Goal: Navigation & Orientation: Find specific page/section

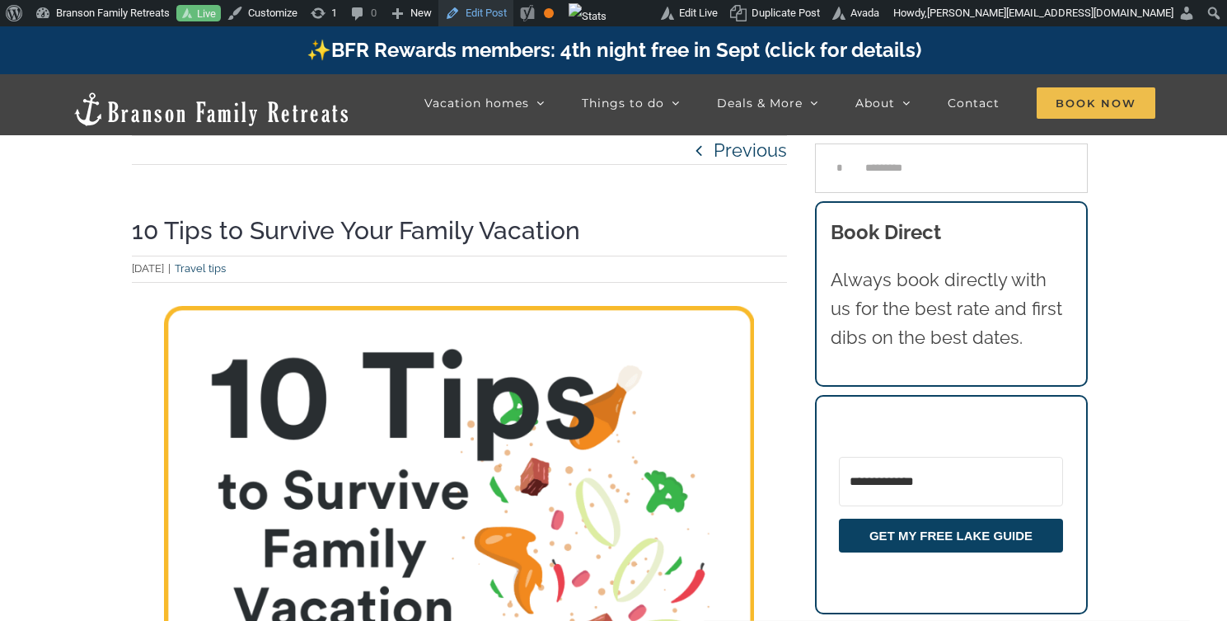
click at [495, 10] on link "Edit Post" at bounding box center [475, 13] width 75 height 26
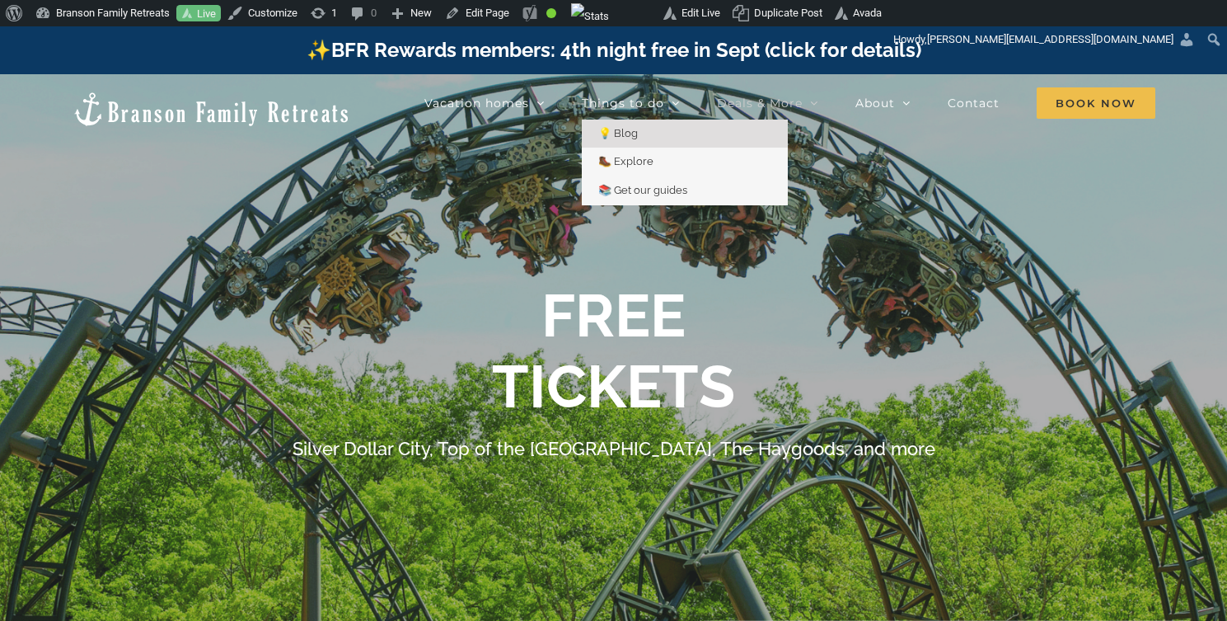
click at [624, 135] on span "💡 Blog" at bounding box center [618, 133] width 40 height 12
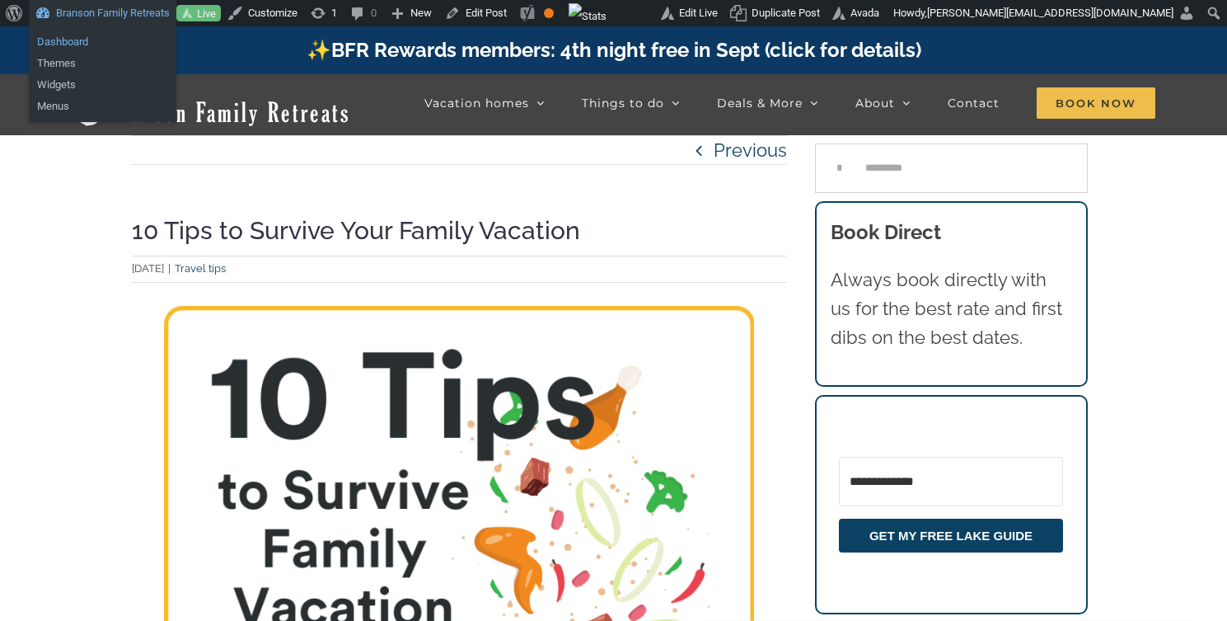
click at [73, 42] on link "Dashboard" at bounding box center [103, 41] width 148 height 21
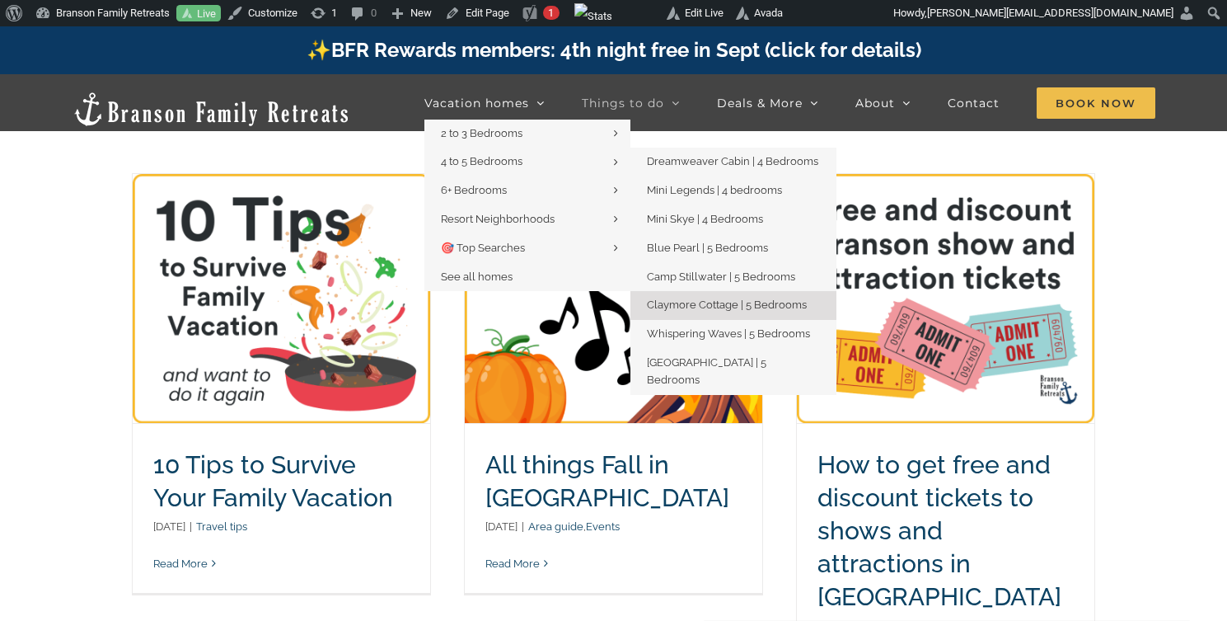
click at [706, 304] on span "Claymore Cottage | 5 Bedrooms" at bounding box center [727, 304] width 160 height 12
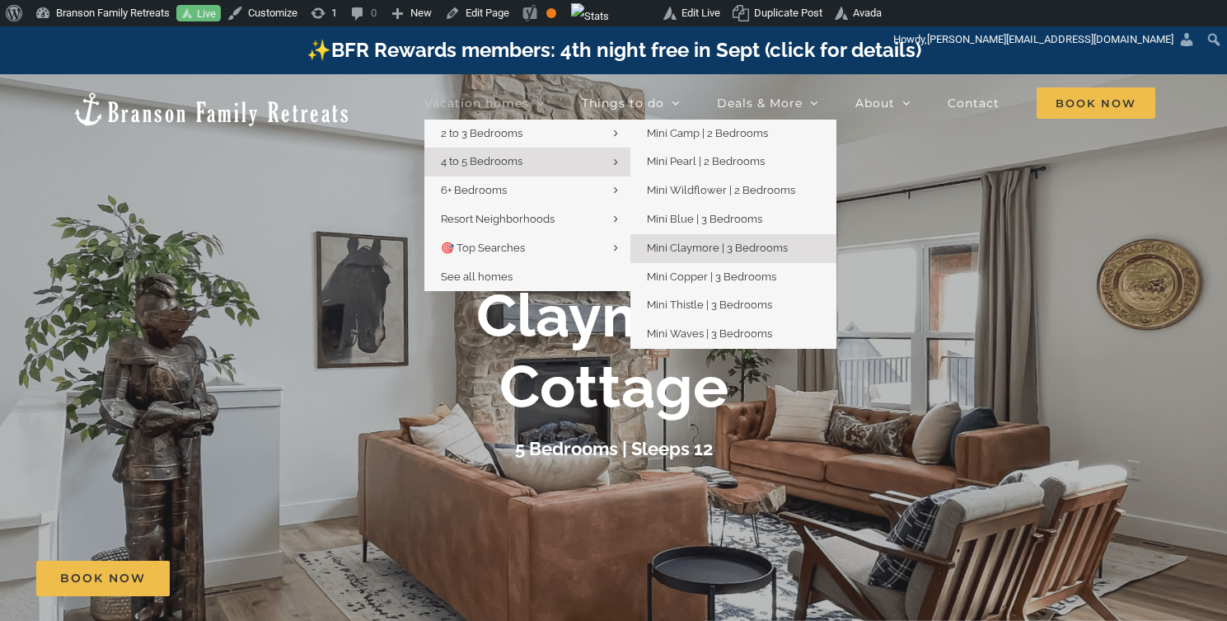
click at [691, 246] on span "Mini Claymore | 3 Bedrooms" at bounding box center [717, 247] width 141 height 12
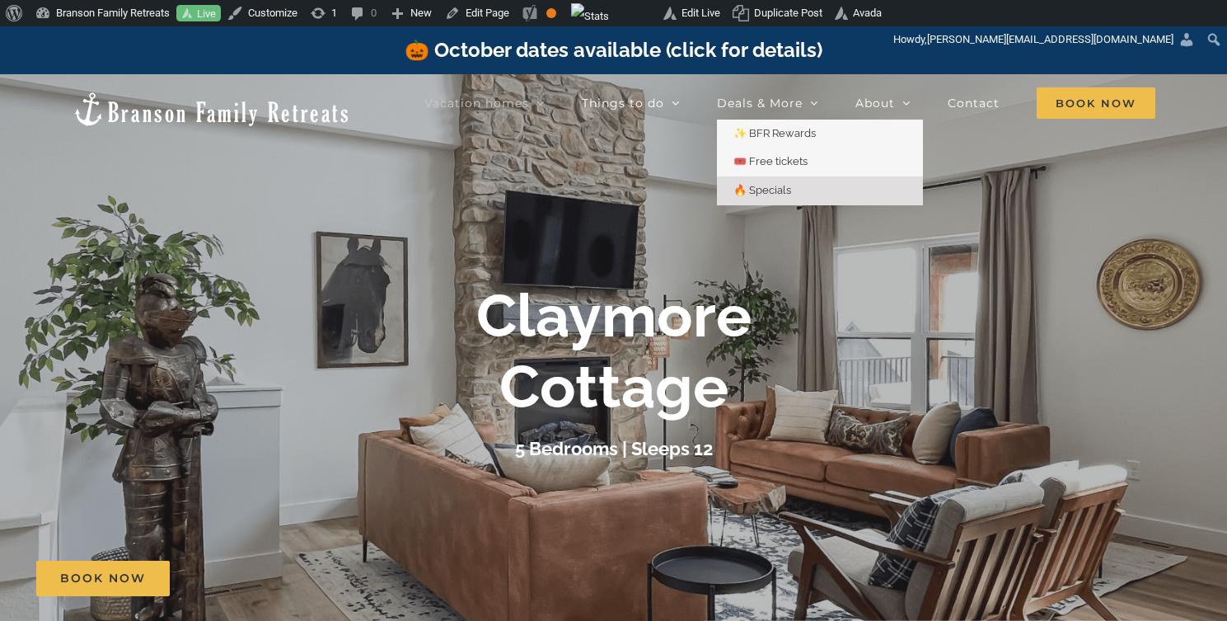
click at [779, 195] on span "🔥 Specials" at bounding box center [763, 190] width 58 height 12
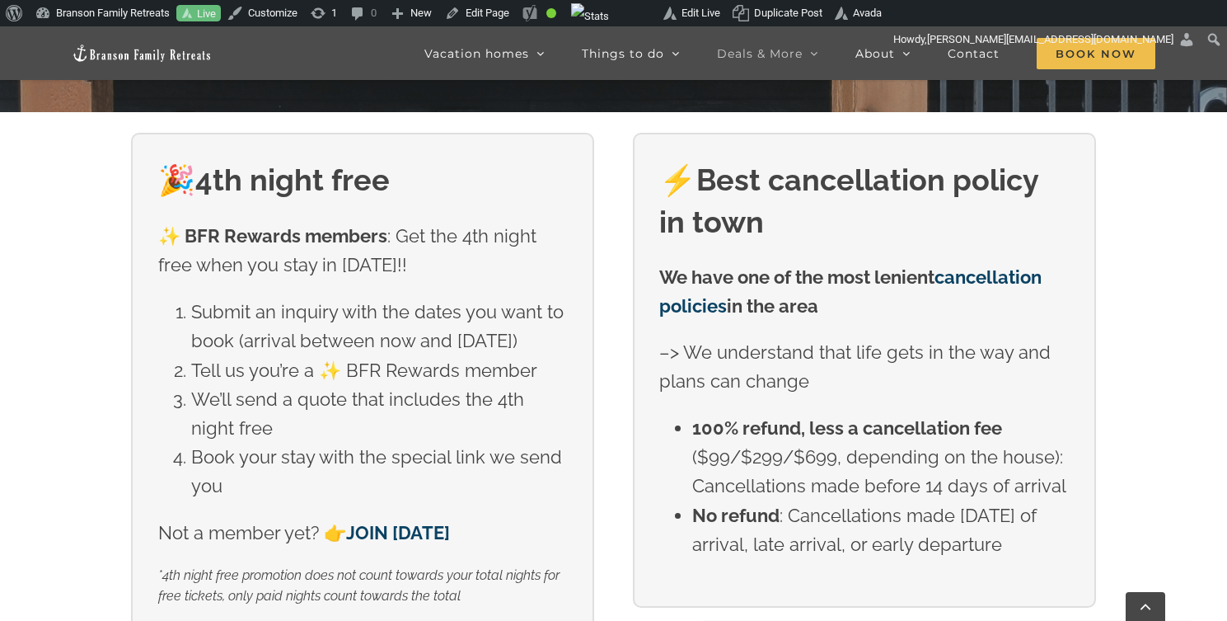
scroll to position [494, 0]
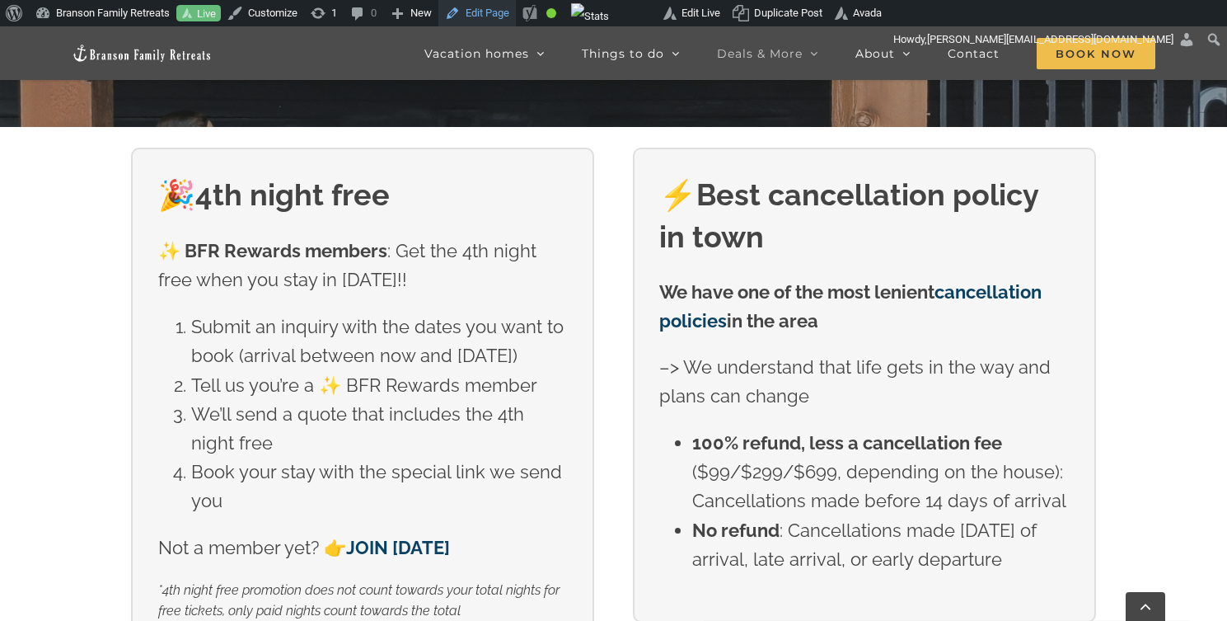
click at [492, 16] on link "Edit Page" at bounding box center [476, 13] width 77 height 26
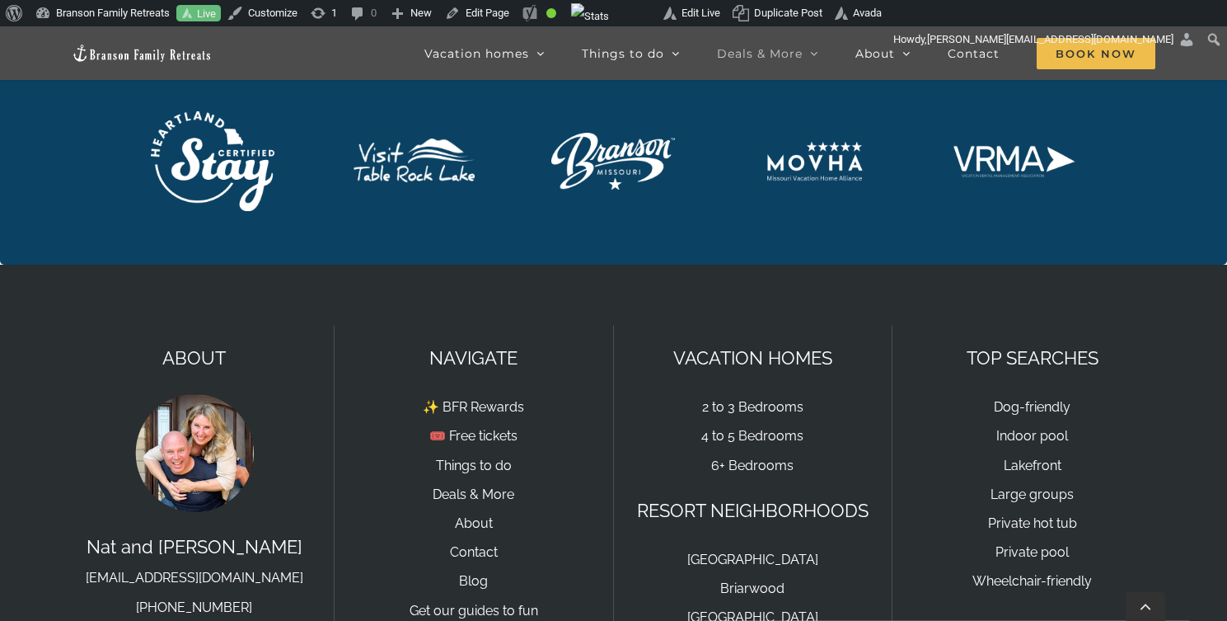
scroll to position [3095, 0]
click at [495, 11] on link "Edit Page" at bounding box center [476, 13] width 77 height 26
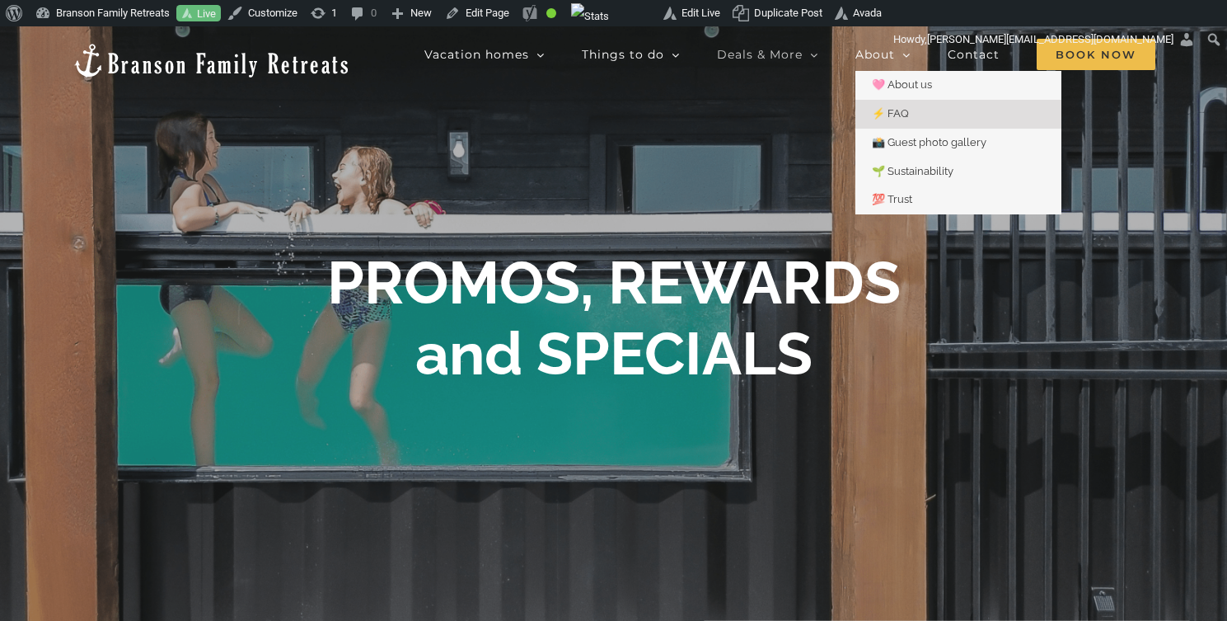
click at [895, 113] on span "⚡️ FAQ" at bounding box center [890, 113] width 37 height 12
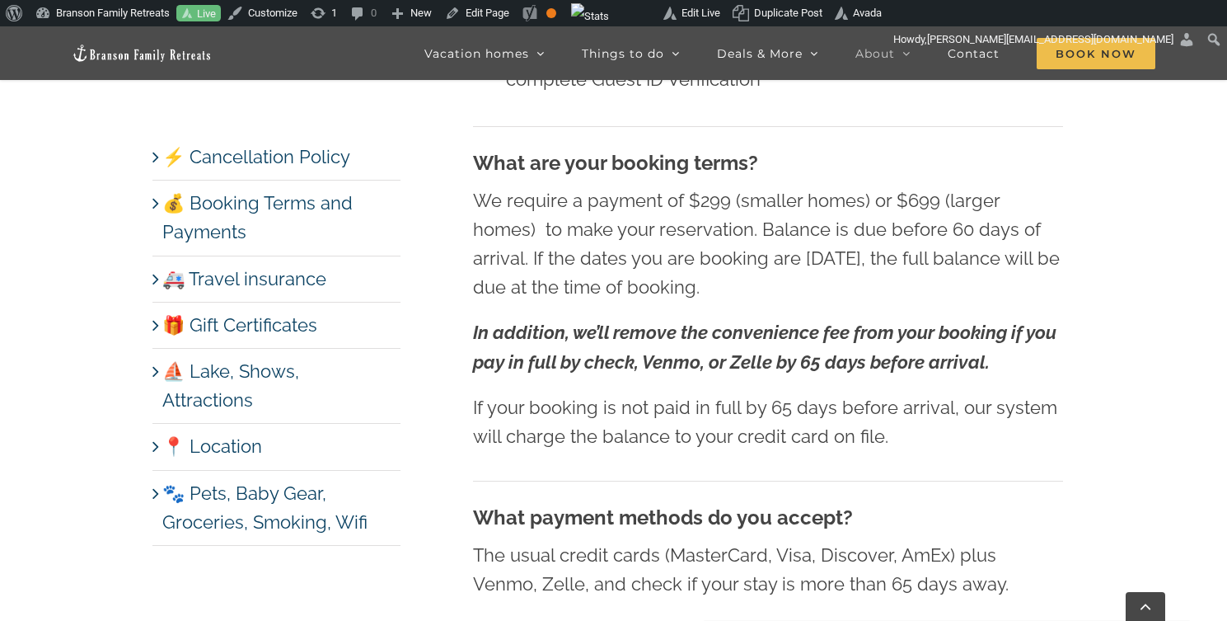
scroll to position [2444, 0]
click at [508, 13] on link "Edit Page" at bounding box center [476, 13] width 77 height 26
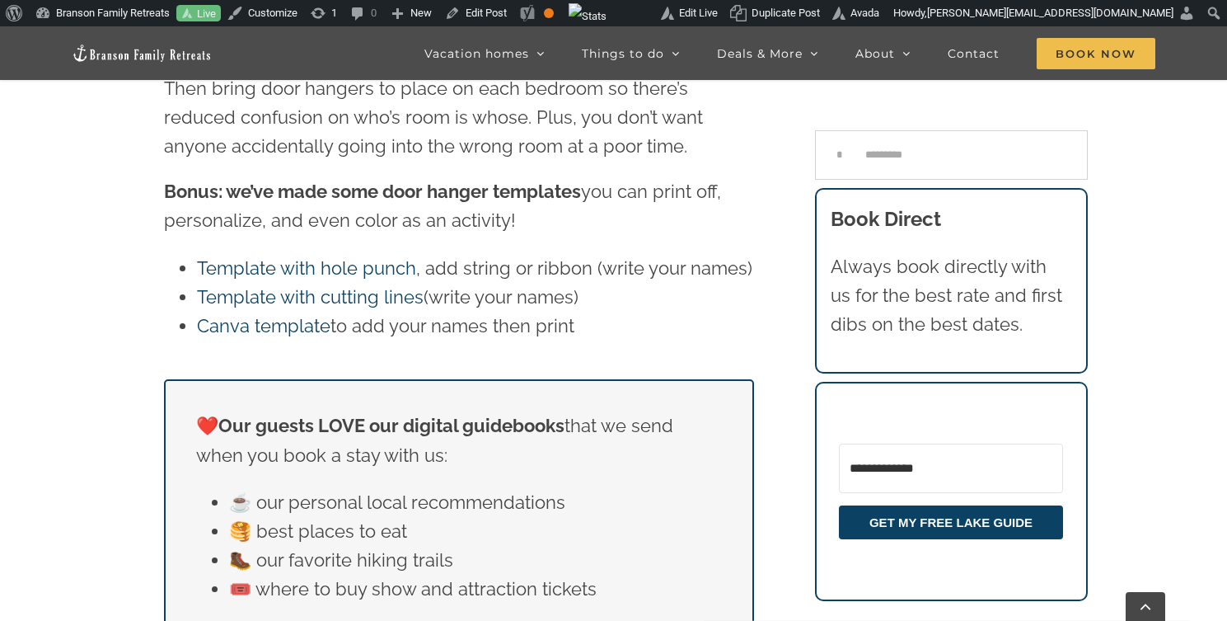
scroll to position [11957, 0]
click at [499, 15] on link "Edit Post" at bounding box center [475, 13] width 75 height 26
